Goal: Information Seeking & Learning: Compare options

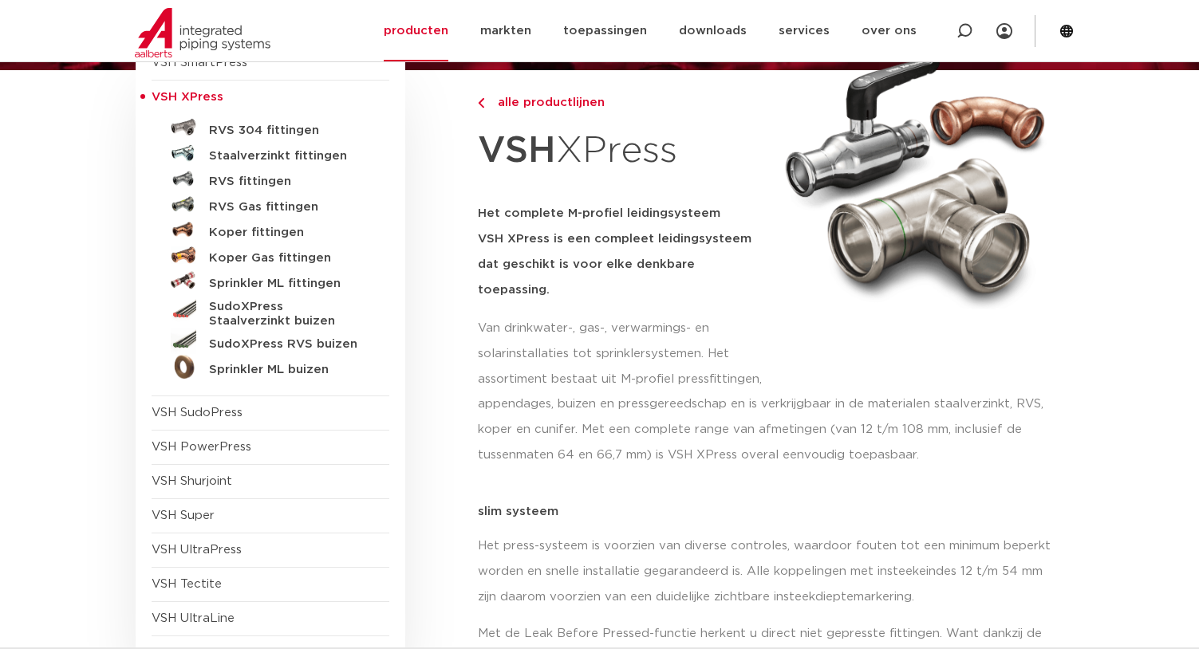
scroll to position [159, 0]
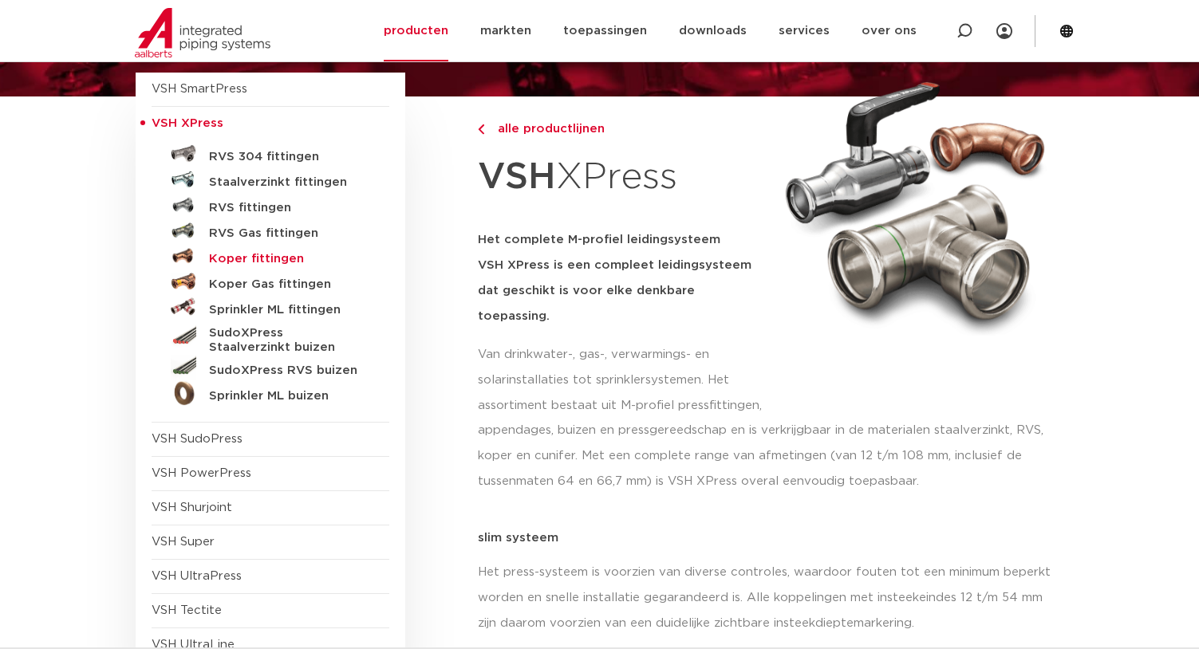
click at [237, 253] on h5 "Koper fittingen" at bounding box center [288, 259] width 158 height 14
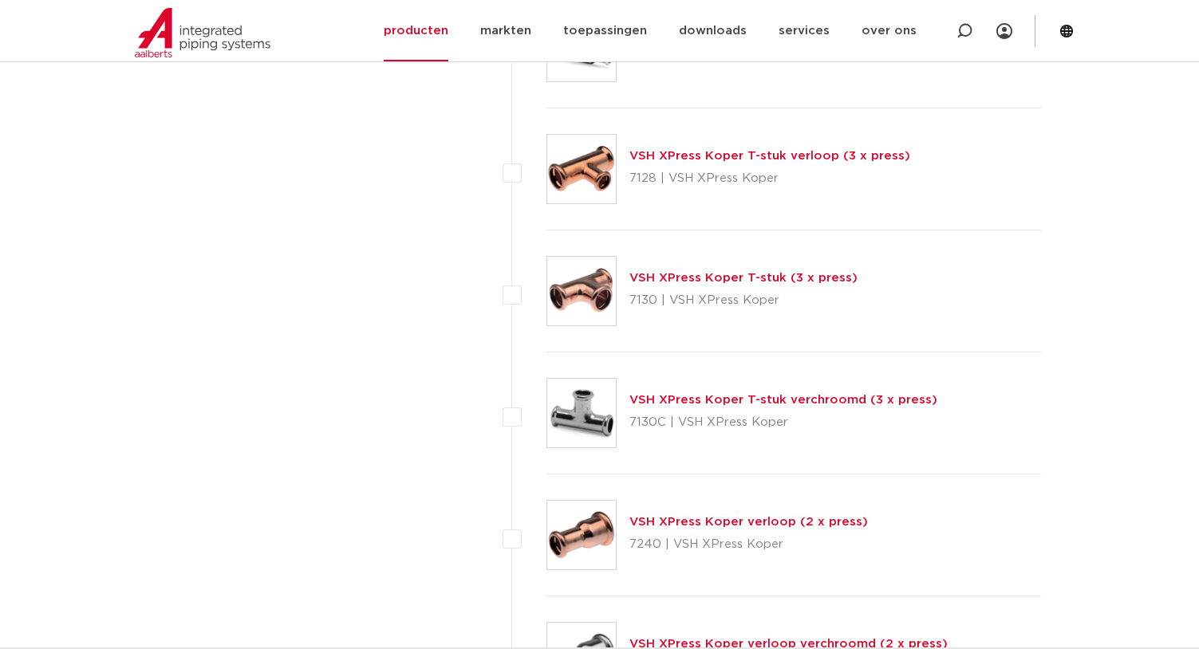
scroll to position [5343, 0]
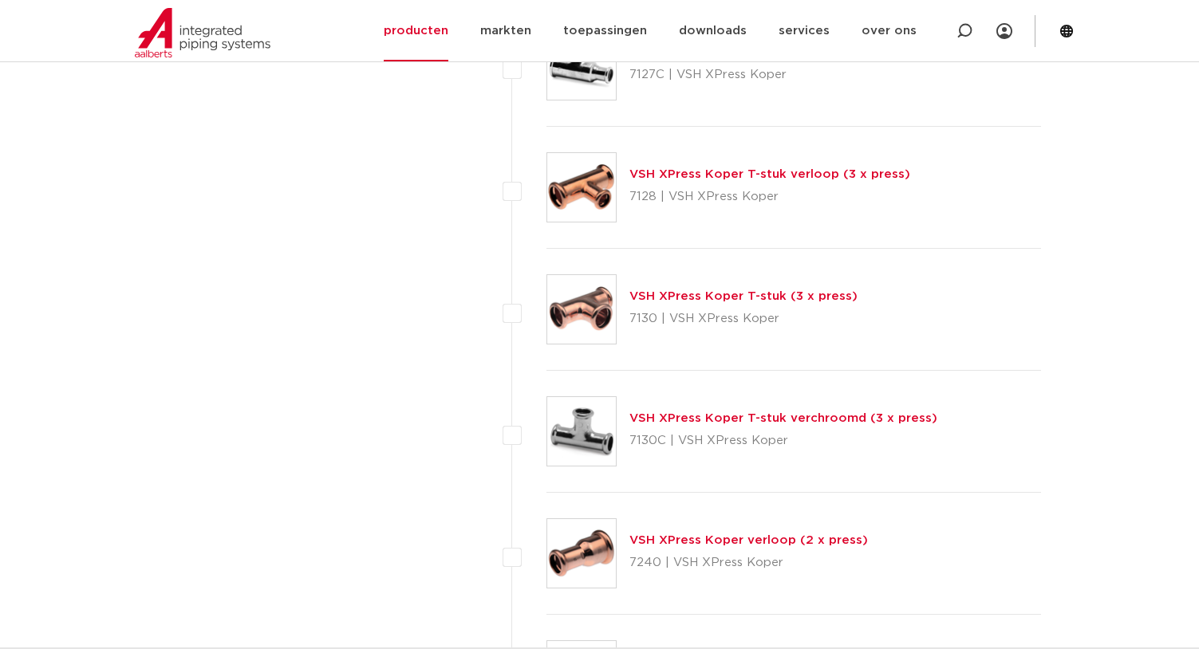
click at [667, 168] on link "VSH XPress Koper T-stuk verloop (3 x press)" at bounding box center [769, 174] width 281 height 12
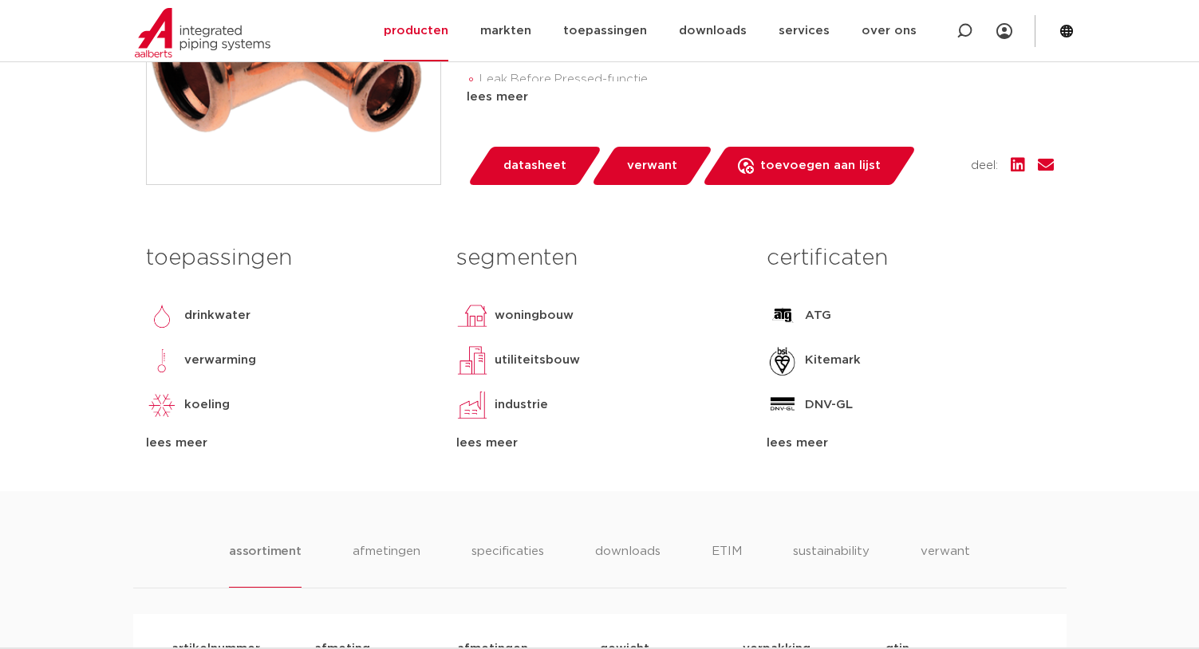
scroll to position [558, 0]
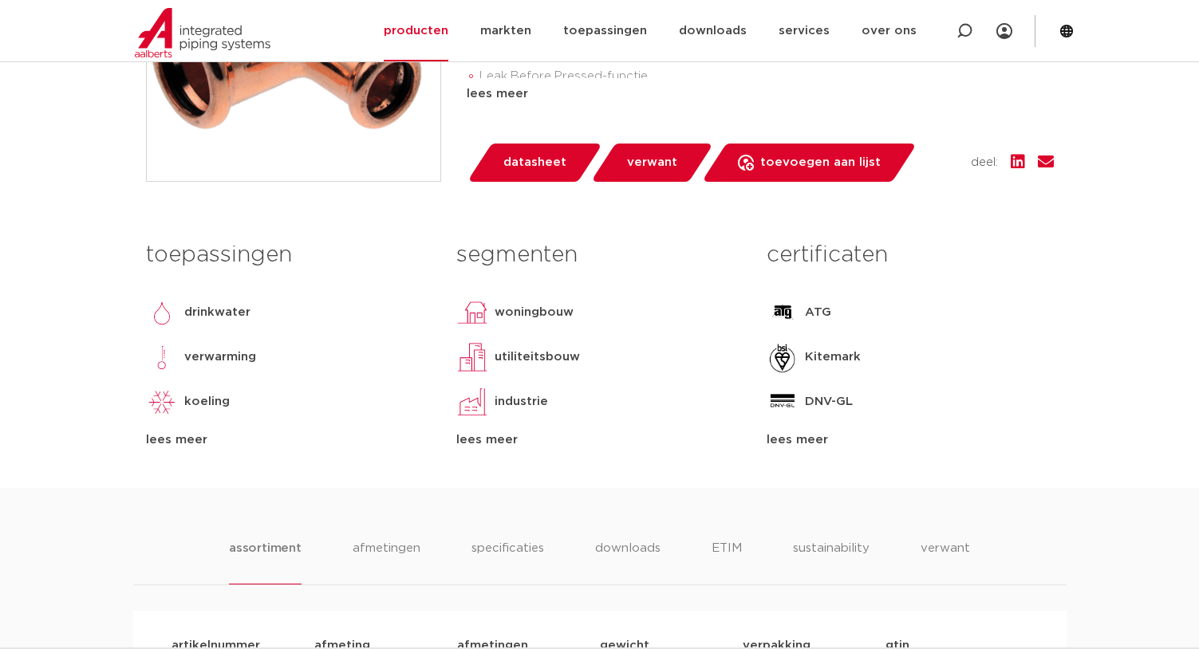
click at [561, 165] on span "datasheet" at bounding box center [534, 163] width 63 height 26
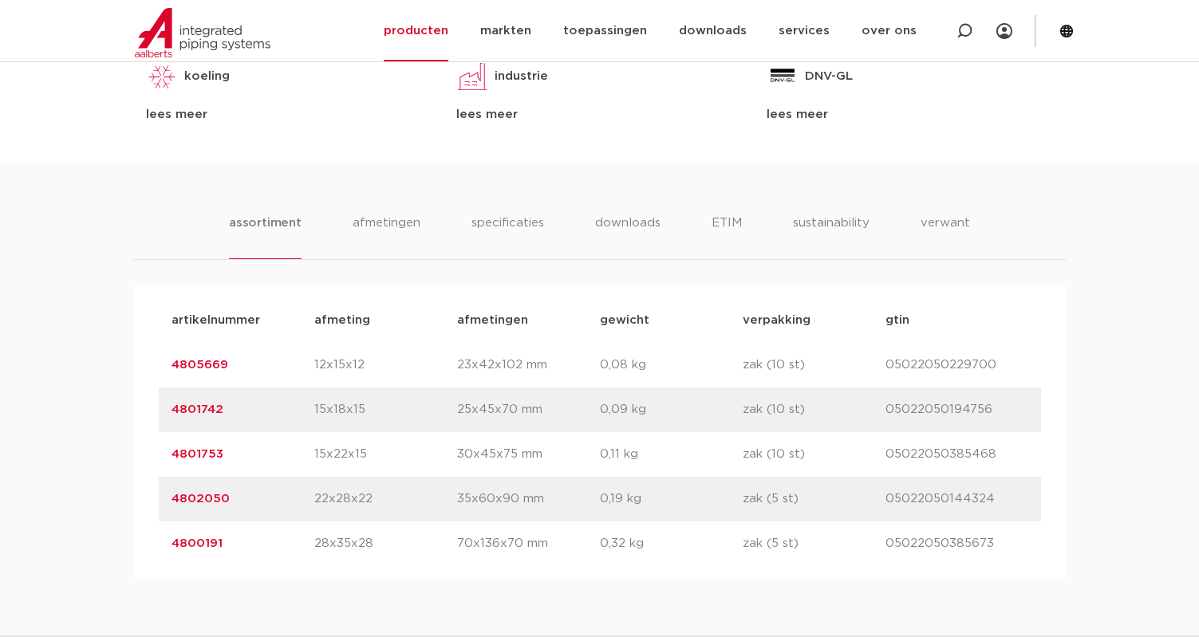
scroll to position [909, 0]
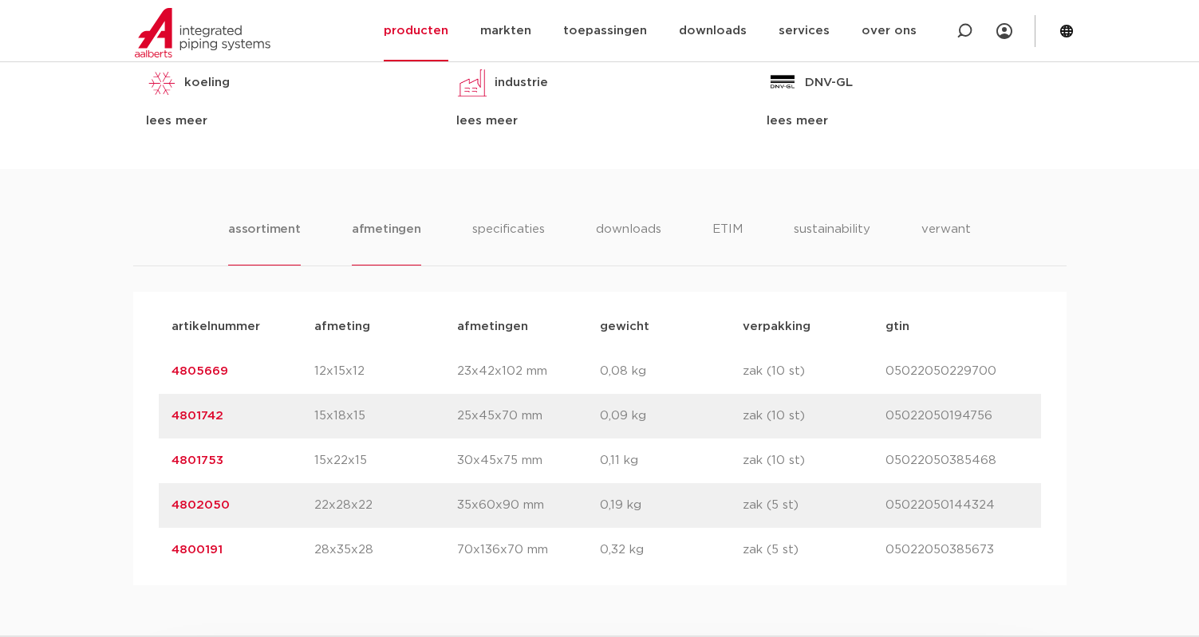
click at [376, 242] on li "afmetingen" at bounding box center [386, 242] width 69 height 45
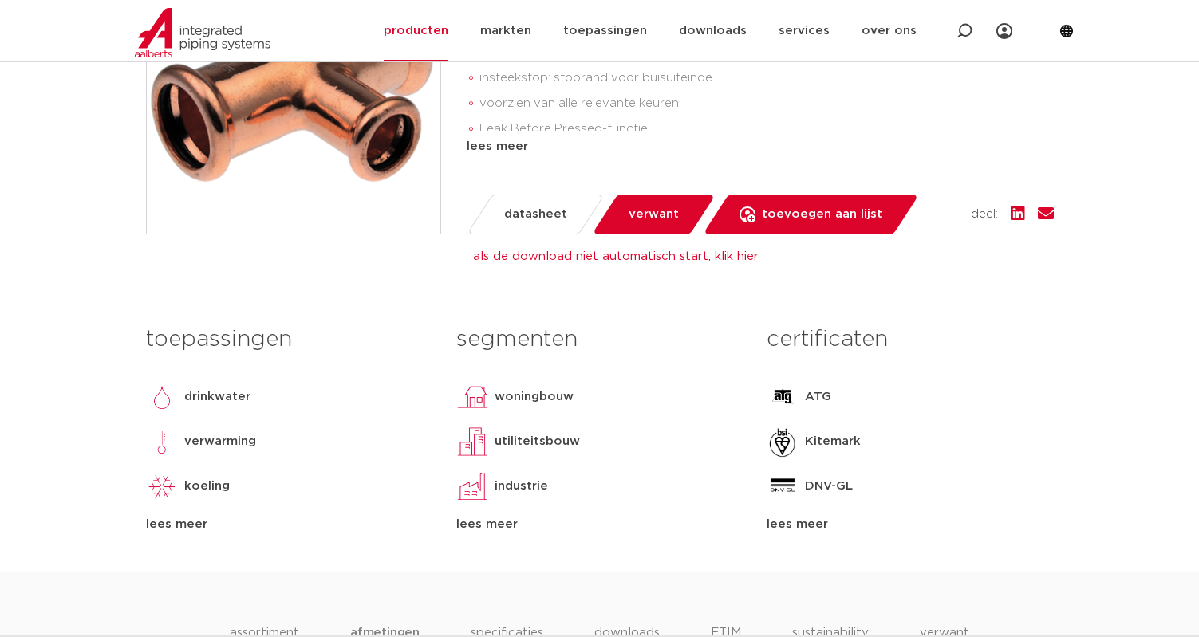
scroll to position [351, 0]
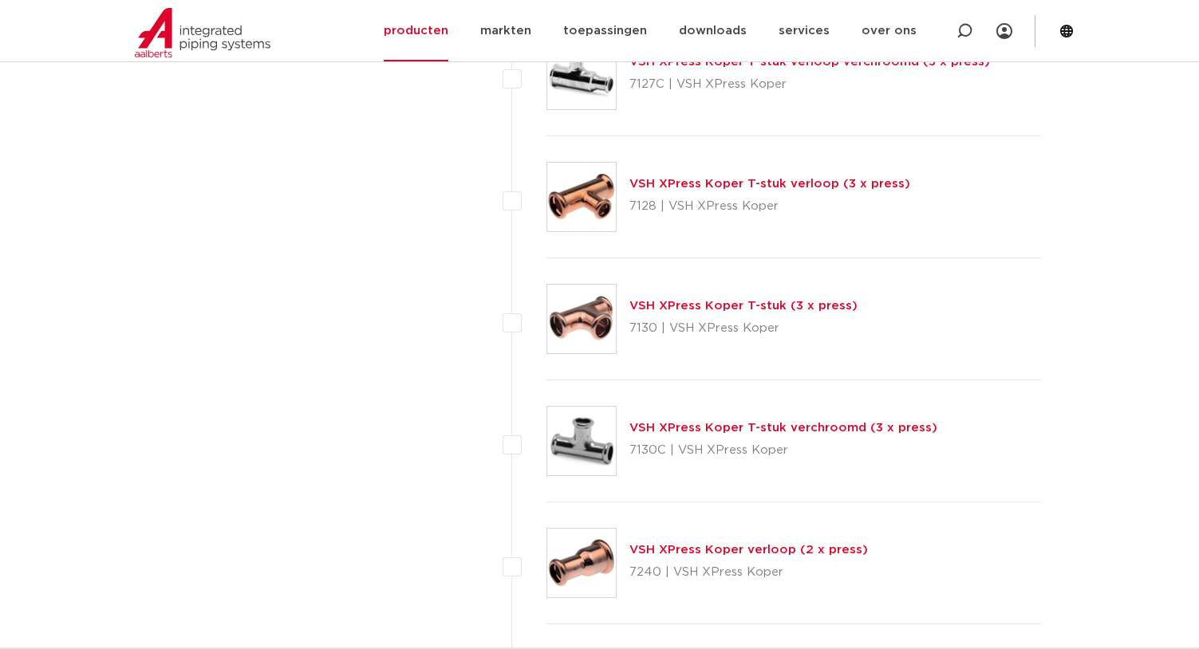
scroll to position [5343, 0]
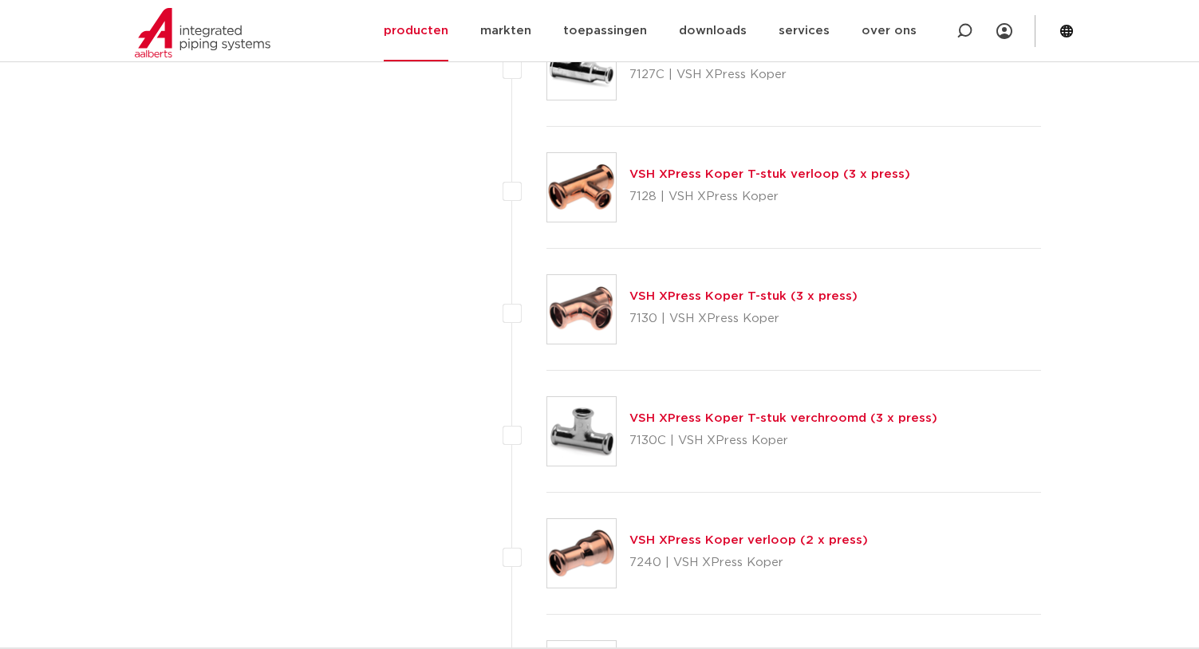
click at [734, 295] on link "VSH XPress Koper T-stuk (3 x press)" at bounding box center [743, 296] width 228 height 12
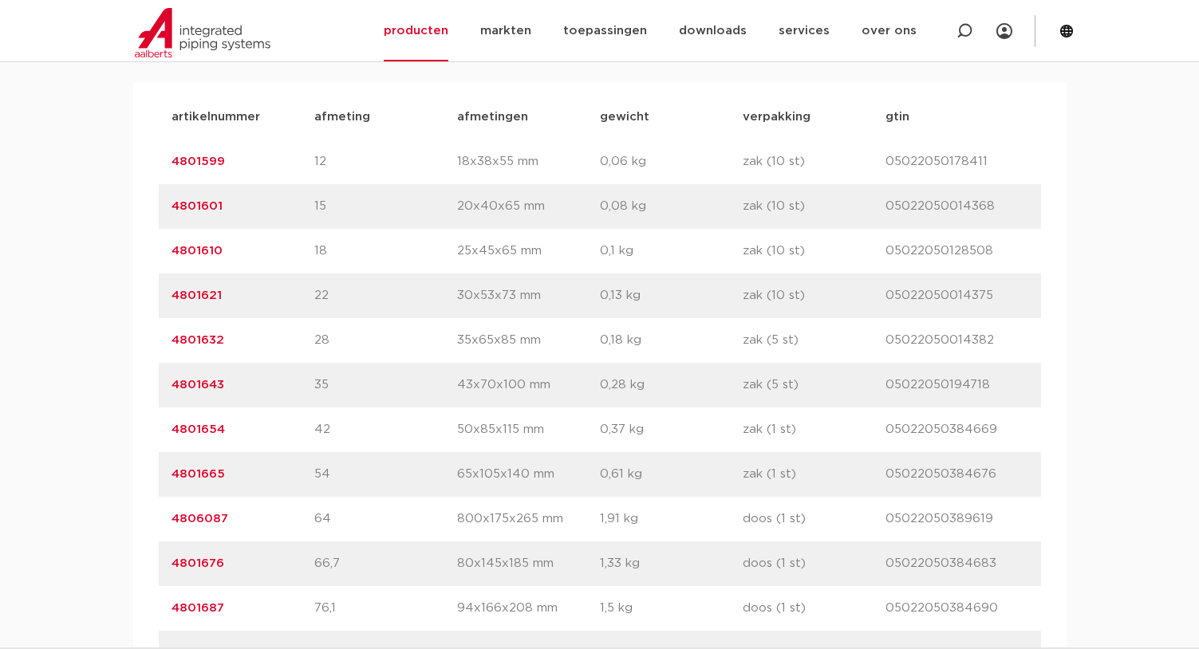
scroll to position [957, 0]
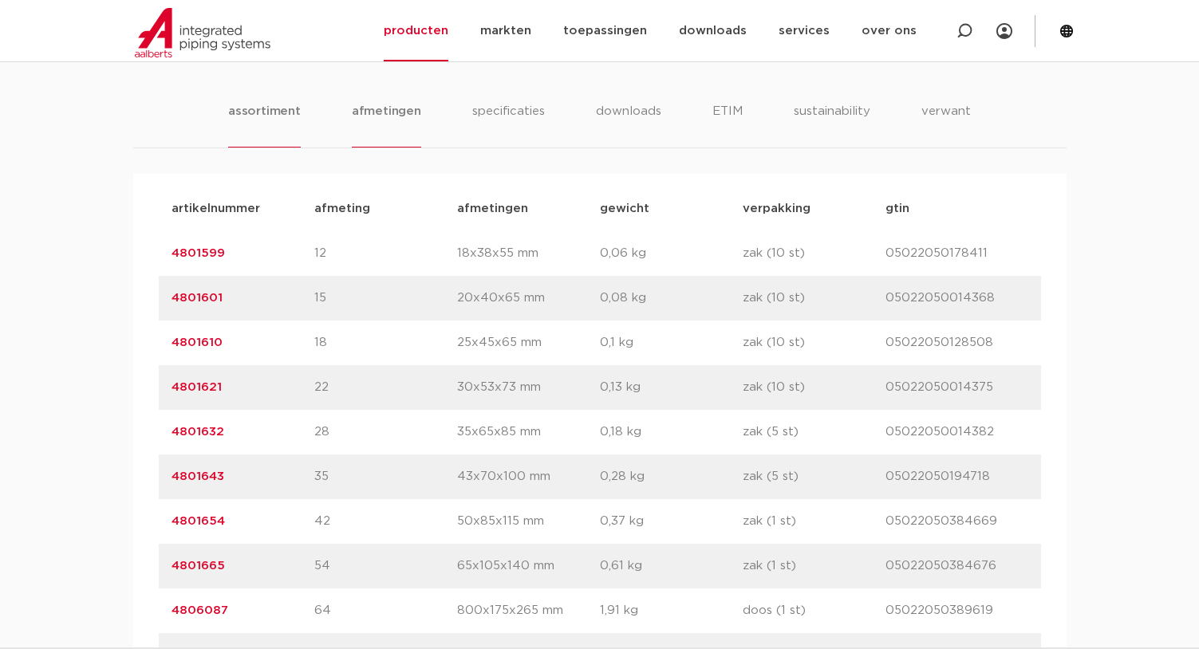
click at [410, 126] on li "afmetingen" at bounding box center [386, 124] width 69 height 45
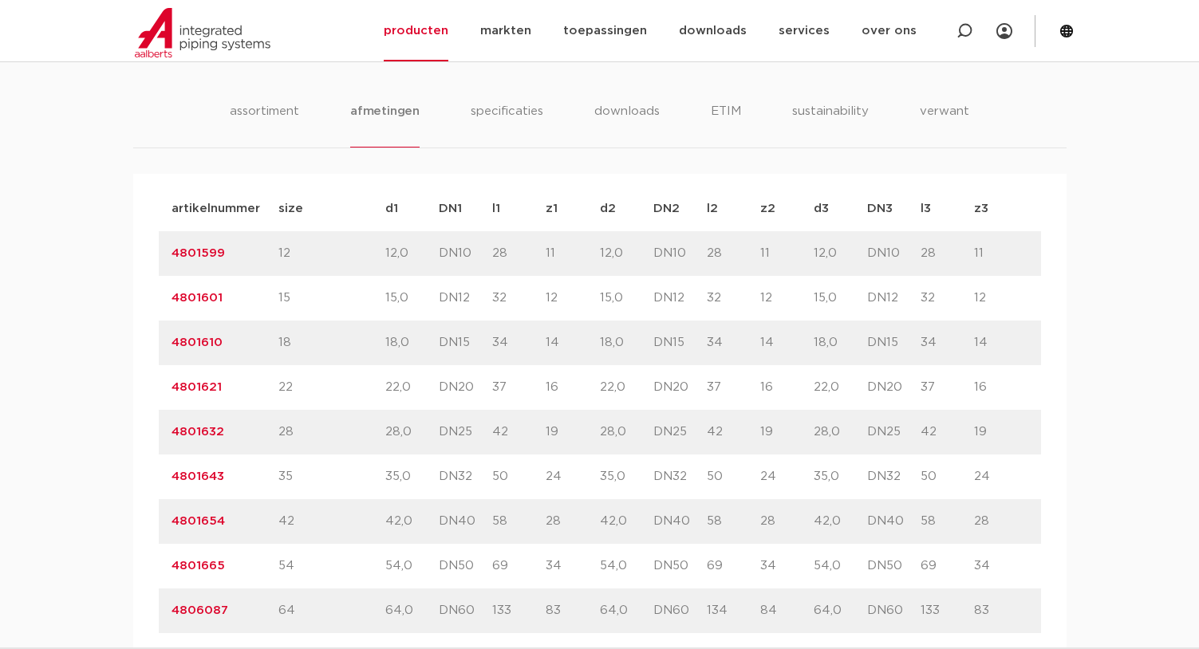
drag, startPoint x: 395, startPoint y: 353, endPoint x: 865, endPoint y: 347, distance: 470.6
click at [865, 347] on div "artikelnummer 4801610 size 18" at bounding box center [600, 343] width 882 height 45
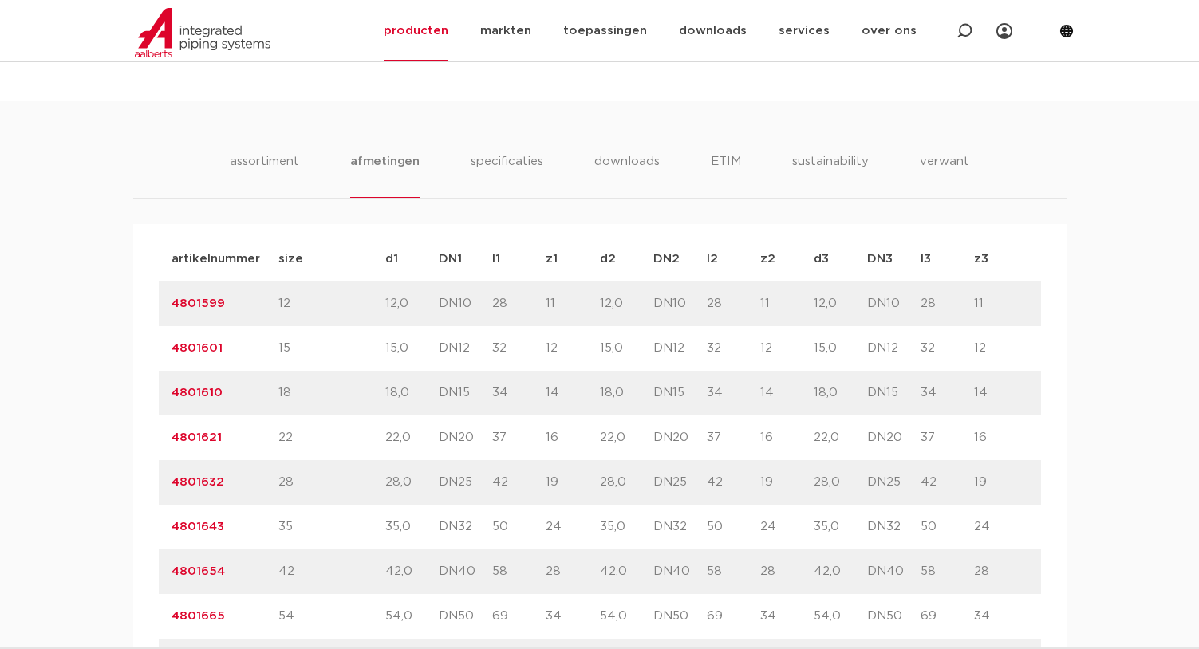
scroll to position [877, 0]
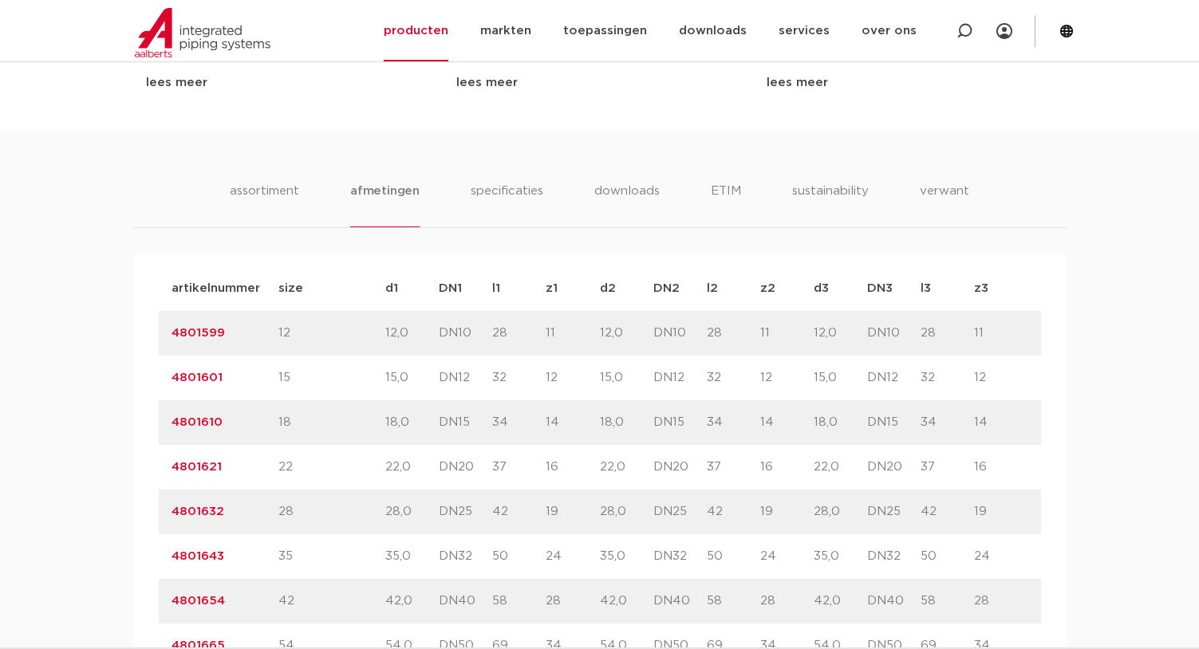
click at [847, 345] on div "artikelnummer 4801599 size 12" at bounding box center [600, 333] width 882 height 45
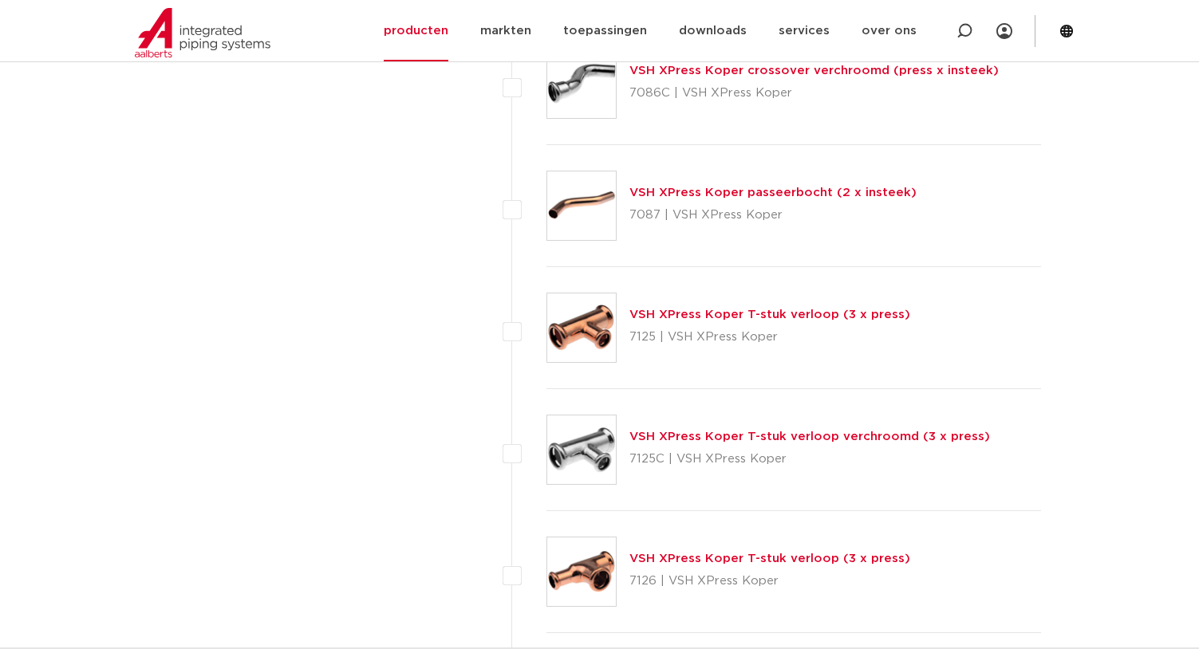
scroll to position [4466, 0]
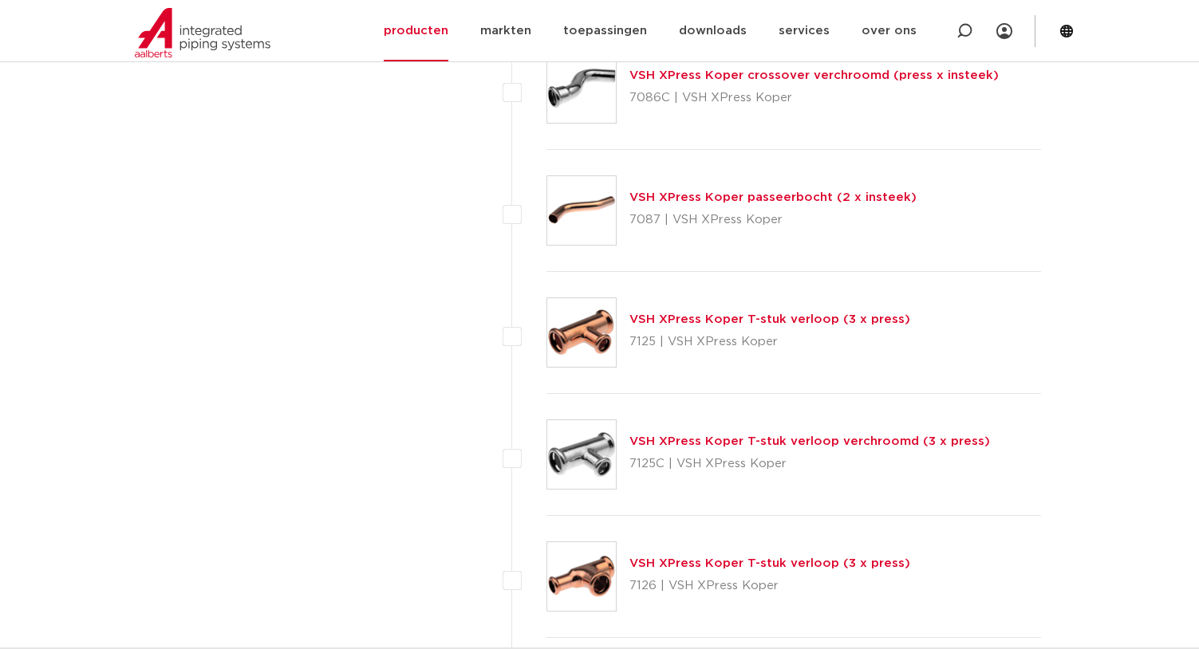
click at [707, 317] on link "VSH XPress Koper T-stuk verloop (3 x press)" at bounding box center [769, 319] width 281 height 12
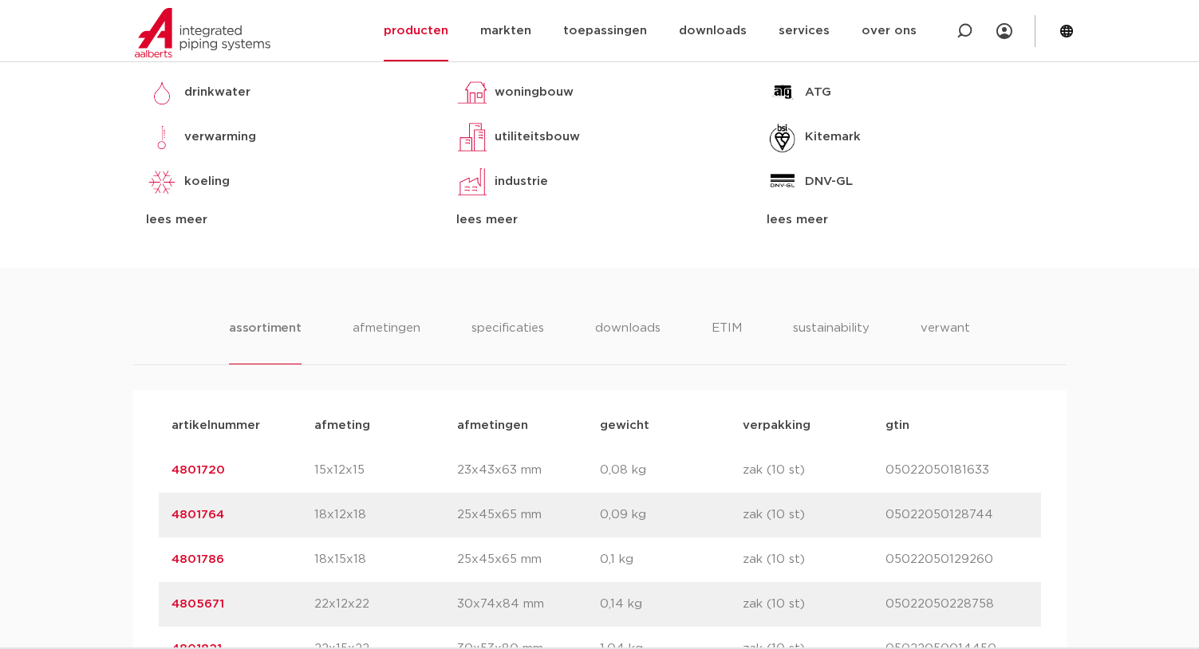
scroll to position [718, 0]
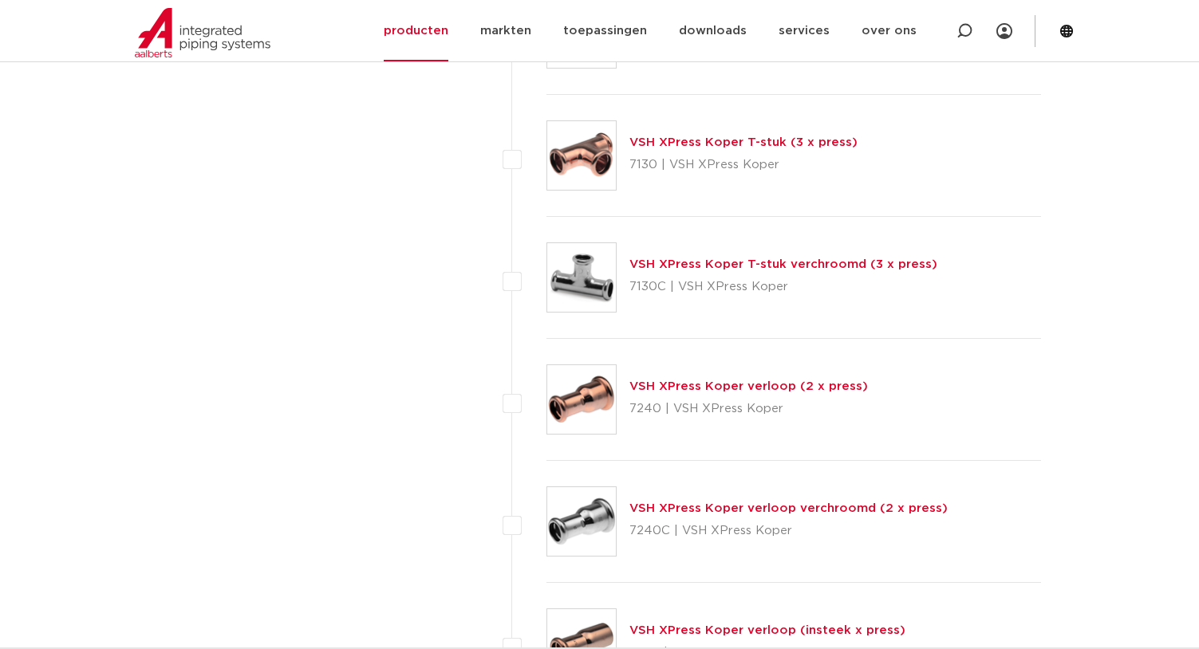
scroll to position [5582, 0]
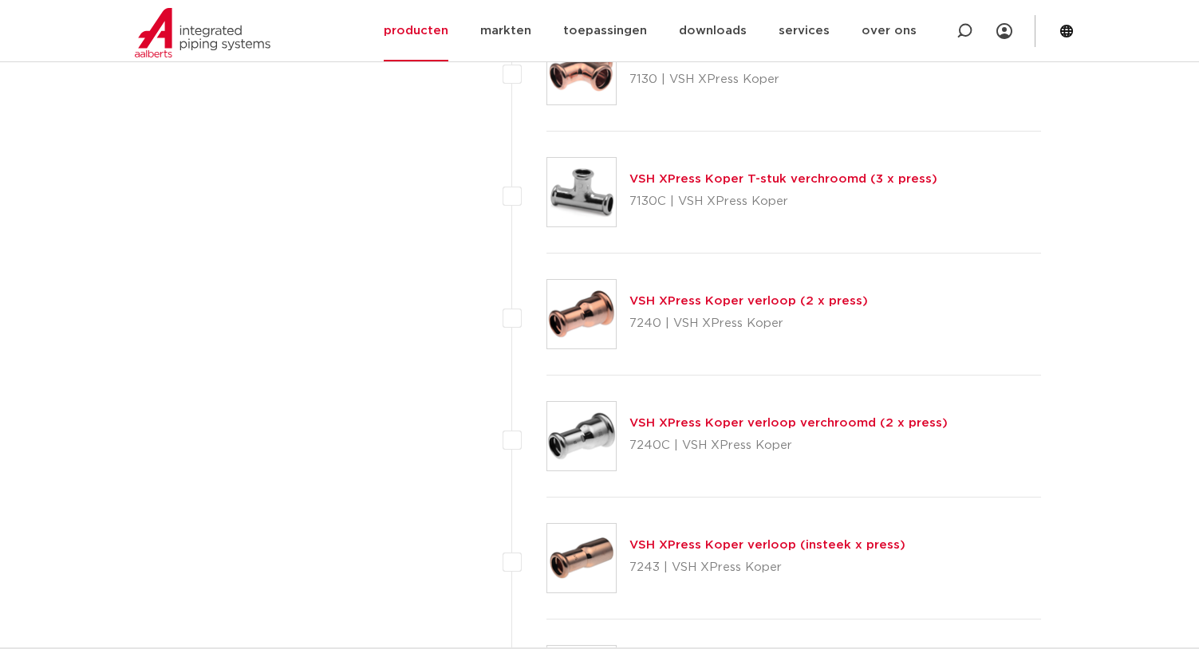
click at [691, 542] on link "VSH XPress Koper verloop (insteek x press)" at bounding box center [767, 545] width 276 height 12
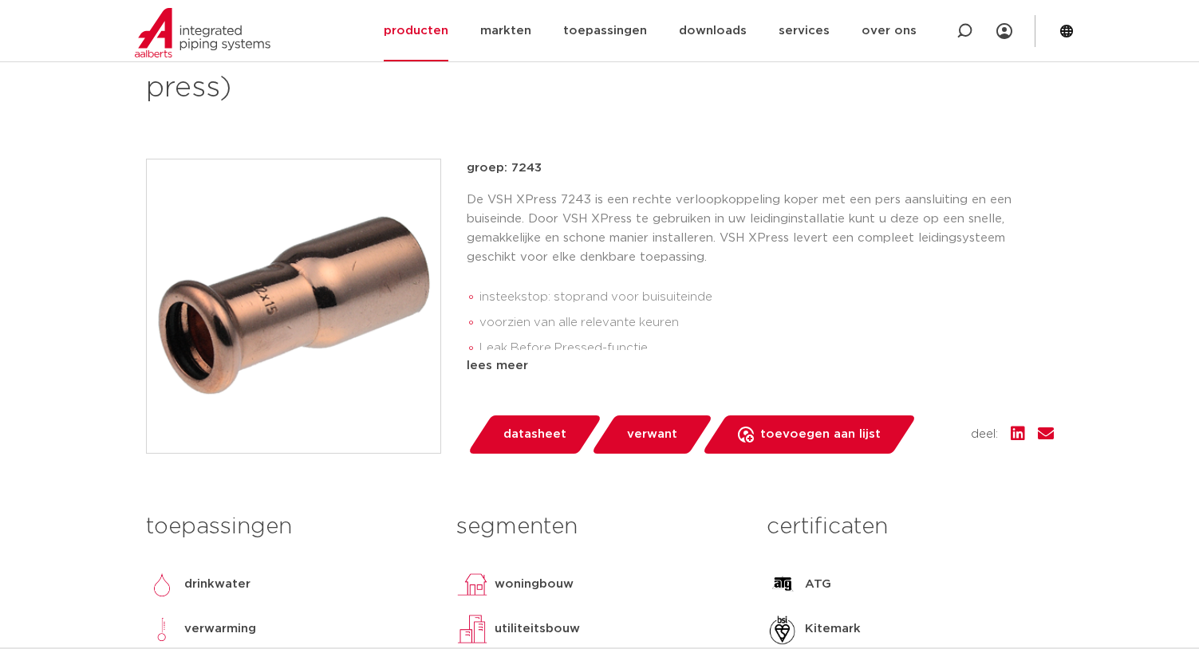
scroll to position [239, 0]
